Goal: Navigation & Orientation: Find specific page/section

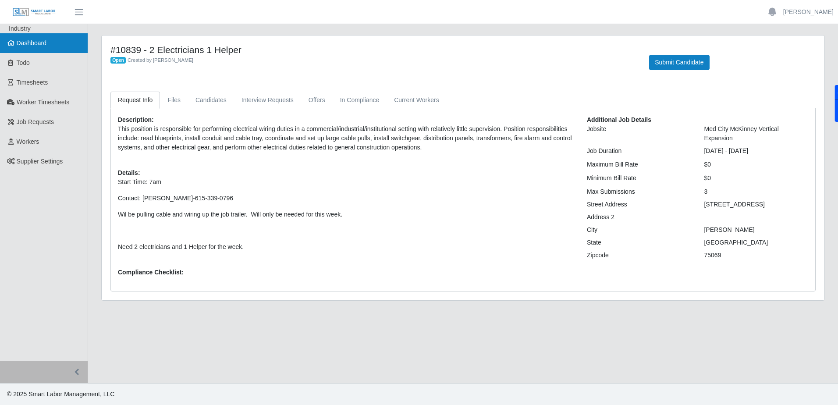
click at [56, 46] on link "Dashboard" at bounding box center [44, 43] width 88 height 20
